Goal: Information Seeking & Learning: Learn about a topic

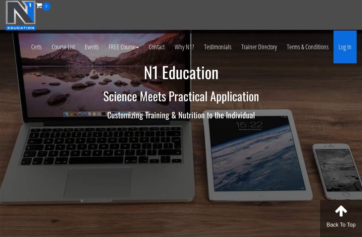
click at [341, 53] on link "Log In" at bounding box center [344, 46] width 23 height 33
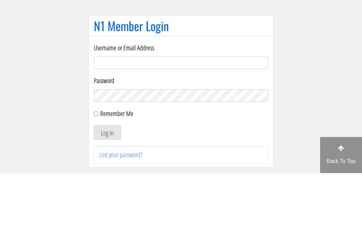
click at [210, 120] on input "Username or Email Address" at bounding box center [181, 126] width 174 height 13
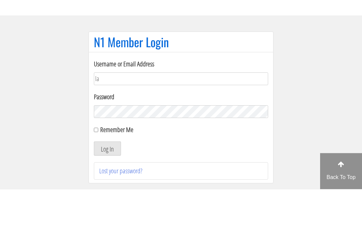
type input "l"
type input "[PERSON_NAME][EMAIL_ADDRESS][PERSON_NAME][DOMAIN_NAME]"
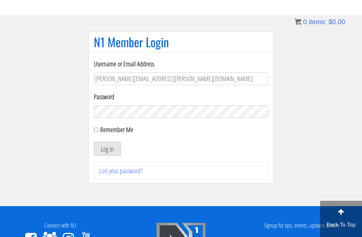
click at [98, 130] on input "Remember Me" at bounding box center [96, 130] width 4 height 4
checkbox input "true"
click at [114, 148] on button "Log In" at bounding box center [107, 148] width 27 height 14
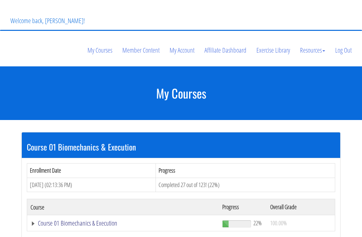
click at [101, 220] on link "Course 01 Biomechanics & Execution" at bounding box center [122, 223] width 185 height 7
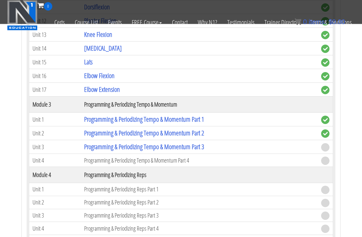
scroll to position [519, 0]
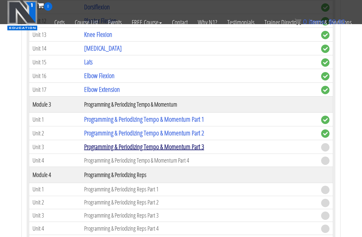
click at [204, 142] on link "Programming & Periodizing Tempo & Momentum Part 3" at bounding box center [144, 146] width 120 height 9
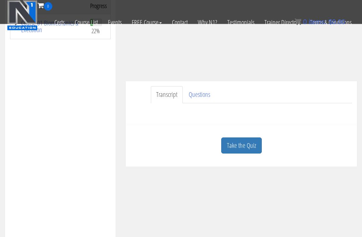
scroll to position [120, 0]
click at [242, 137] on link "Take the Quiz" at bounding box center [241, 145] width 41 height 16
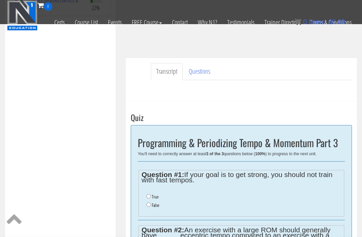
scroll to position [146, 0]
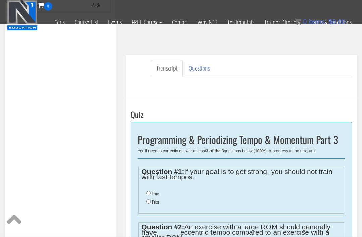
click at [151, 200] on input "False" at bounding box center [148, 202] width 4 height 4
radio input "true"
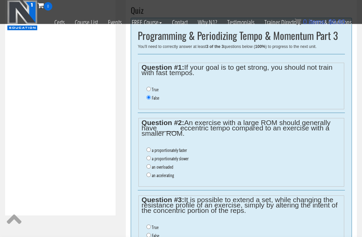
scroll to position [250, 0]
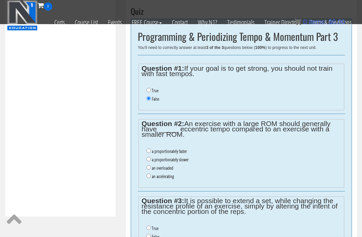
click at [147, 157] on input "a proportionately slower" at bounding box center [148, 159] width 4 height 4
radio input "true"
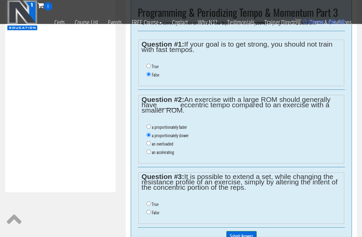
scroll to position [274, 0]
click at [148, 197] on ul "True False" at bounding box center [240, 208] width 199 height 23
click at [145, 197] on ul "True False" at bounding box center [240, 208] width 199 height 23
click at [152, 201] on label "True" at bounding box center [155, 203] width 7 height 5
click at [151, 201] on input "True" at bounding box center [148, 203] width 4 height 4
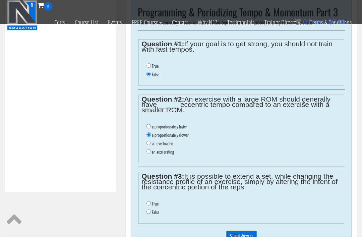
radio input "true"
click at [239, 231] on input "Submit Answers" at bounding box center [241, 236] width 30 height 10
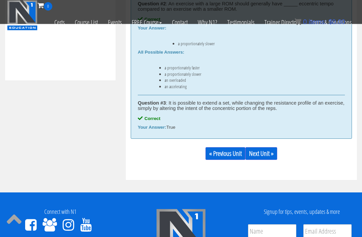
scroll to position [385, 0]
click at [269, 147] on link "Next Unit »" at bounding box center [261, 153] width 32 height 13
